Goal: Task Accomplishment & Management: Use online tool/utility

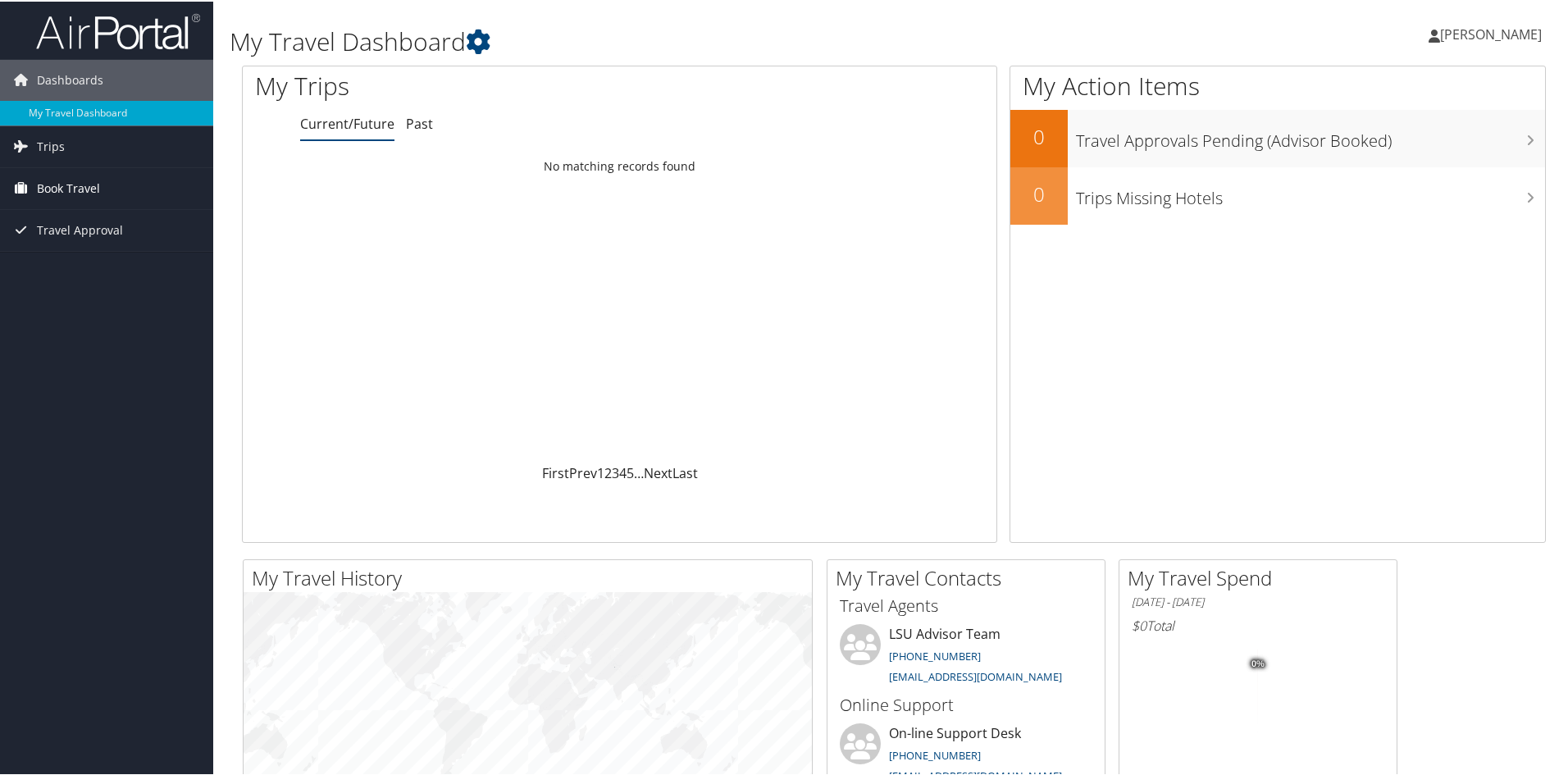
click at [80, 192] on span "Book Travel" at bounding box center [68, 186] width 63 height 41
click at [74, 210] on link "Approval Request (Beta)" at bounding box center [106, 220] width 213 height 25
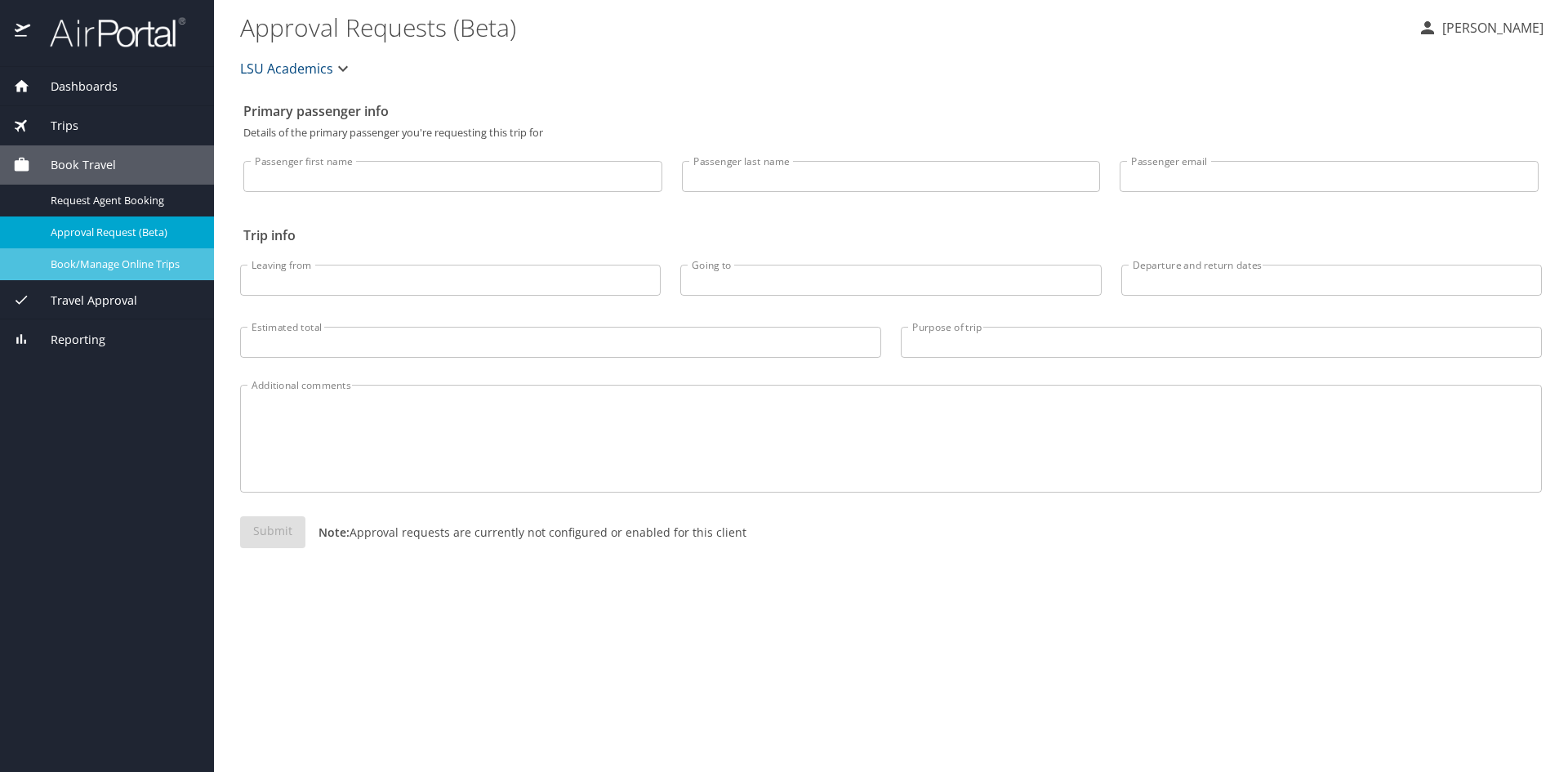
click at [45, 269] on div "Book/Manage Online Trips" at bounding box center [107, 264] width 188 height 19
